Goal: Register for event/course

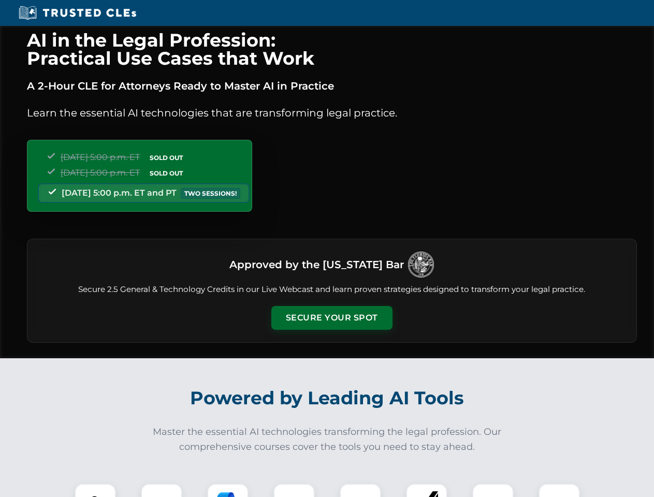
click at [331, 318] on button "Secure Your Spot" at bounding box center [331, 318] width 121 height 24
click at [95, 490] on img at bounding box center [95, 504] width 30 height 30
click at [162, 490] on div at bounding box center [161, 504] width 41 height 41
click at [228, 490] on div at bounding box center [227, 504] width 41 height 41
click at [294, 490] on img at bounding box center [294, 504] width 29 height 29
